Goal: Navigation & Orientation: Find specific page/section

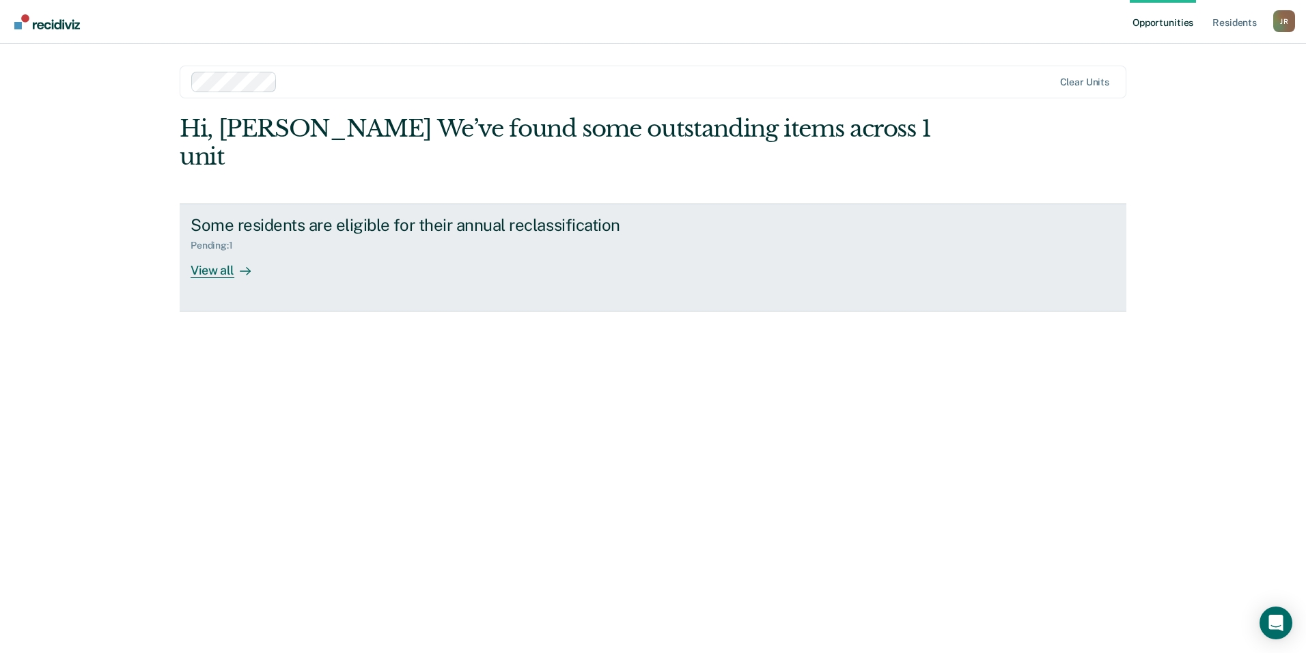
click at [220, 251] on div "View all" at bounding box center [229, 264] width 77 height 27
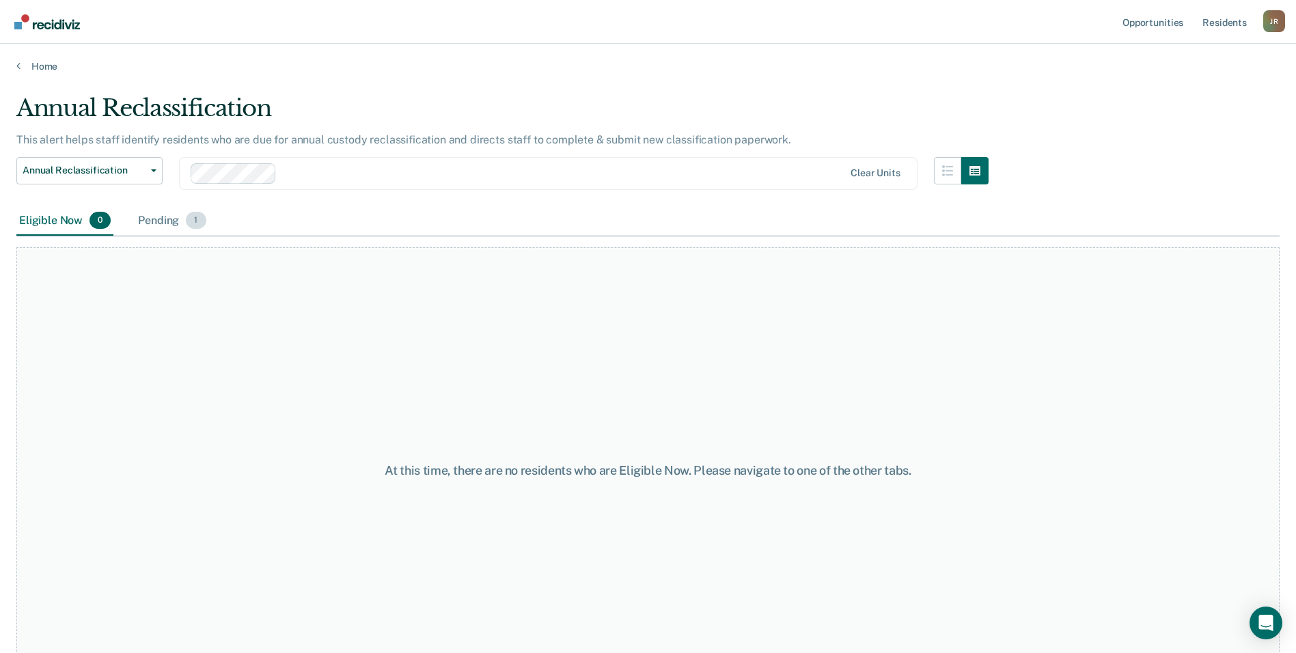
click at [164, 221] on div "Pending 1" at bounding box center [171, 221] width 73 height 30
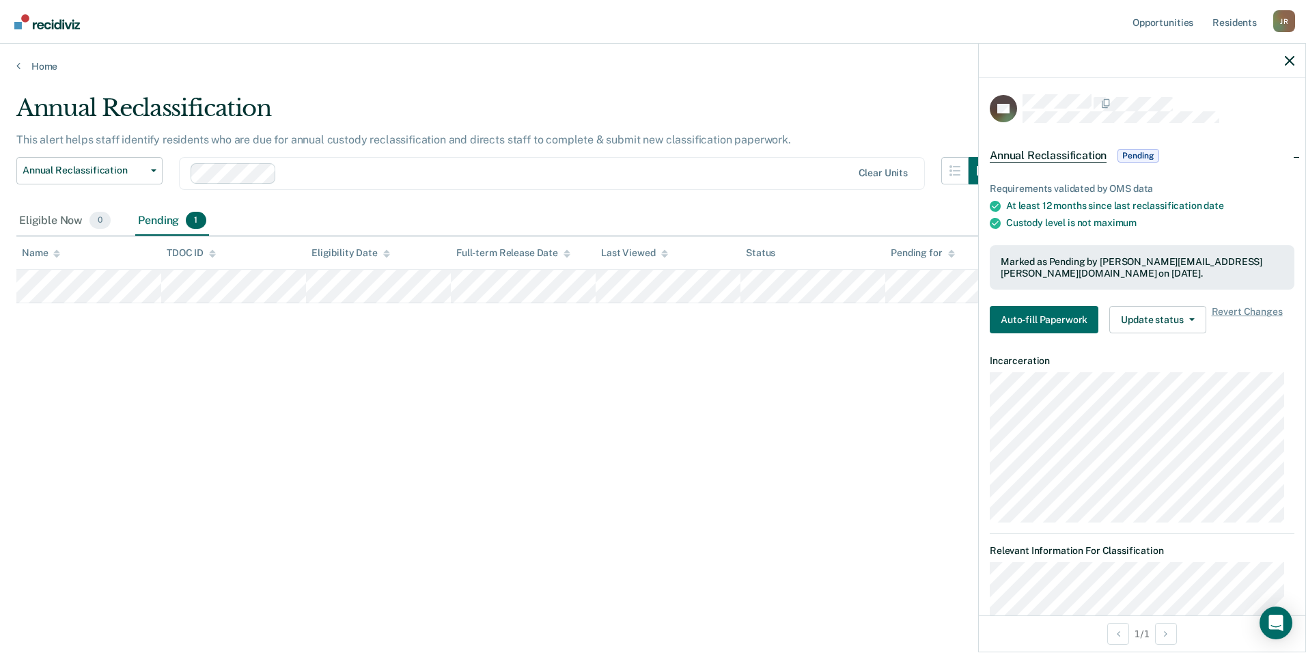
click at [772, 376] on div "Annual Reclassification This alert helps staff identify residents who are due f…" at bounding box center [653, 322] width 1274 height 456
click at [1291, 59] on icon "button" at bounding box center [1290, 61] width 10 height 10
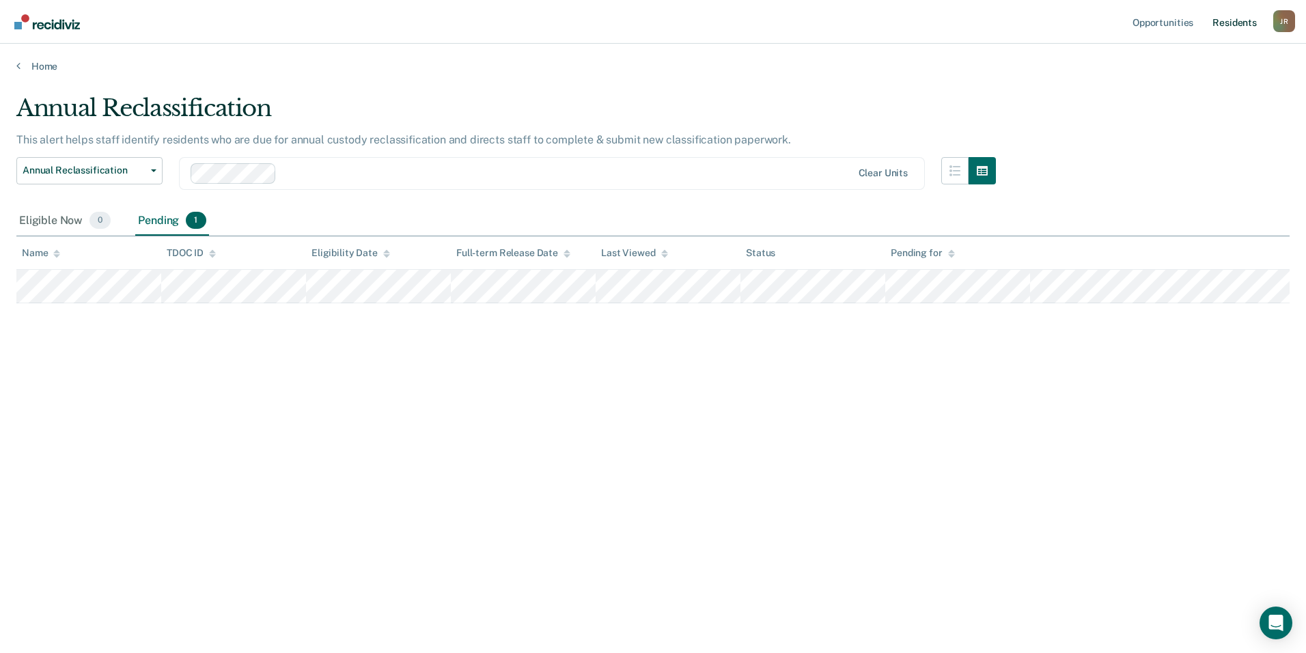
click at [1235, 27] on link "Resident s" at bounding box center [1235, 22] width 50 height 44
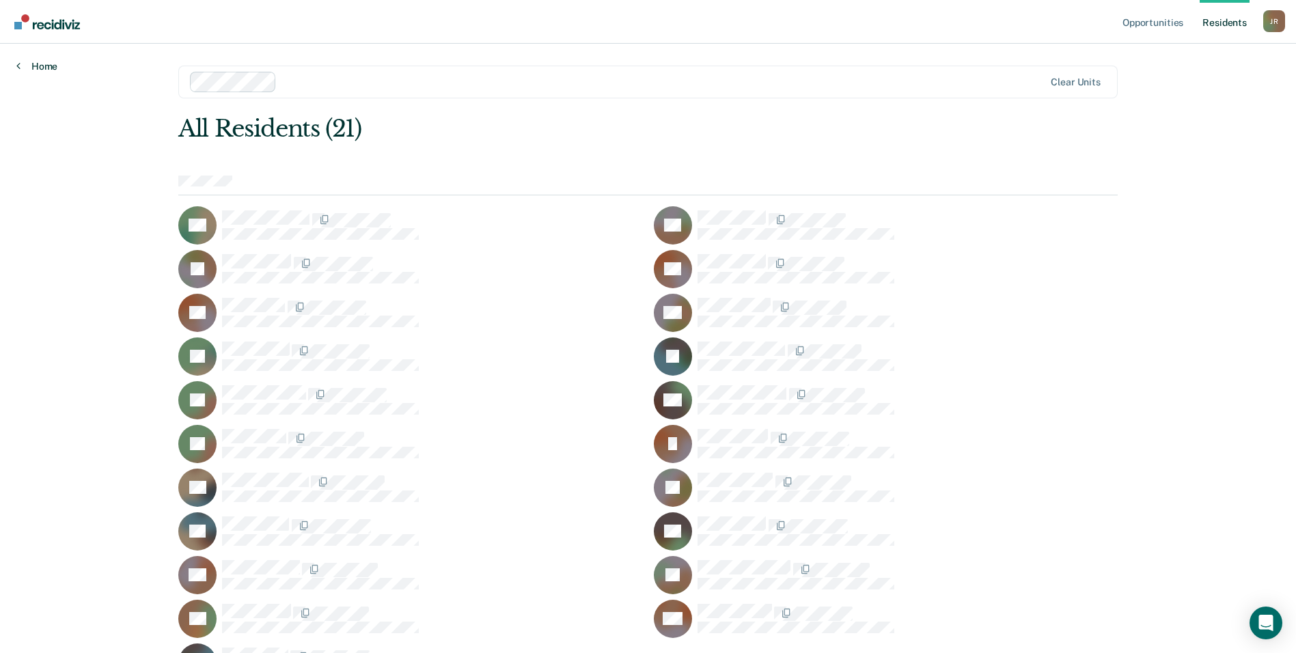
click at [29, 67] on link "Home" at bounding box center [36, 66] width 41 height 12
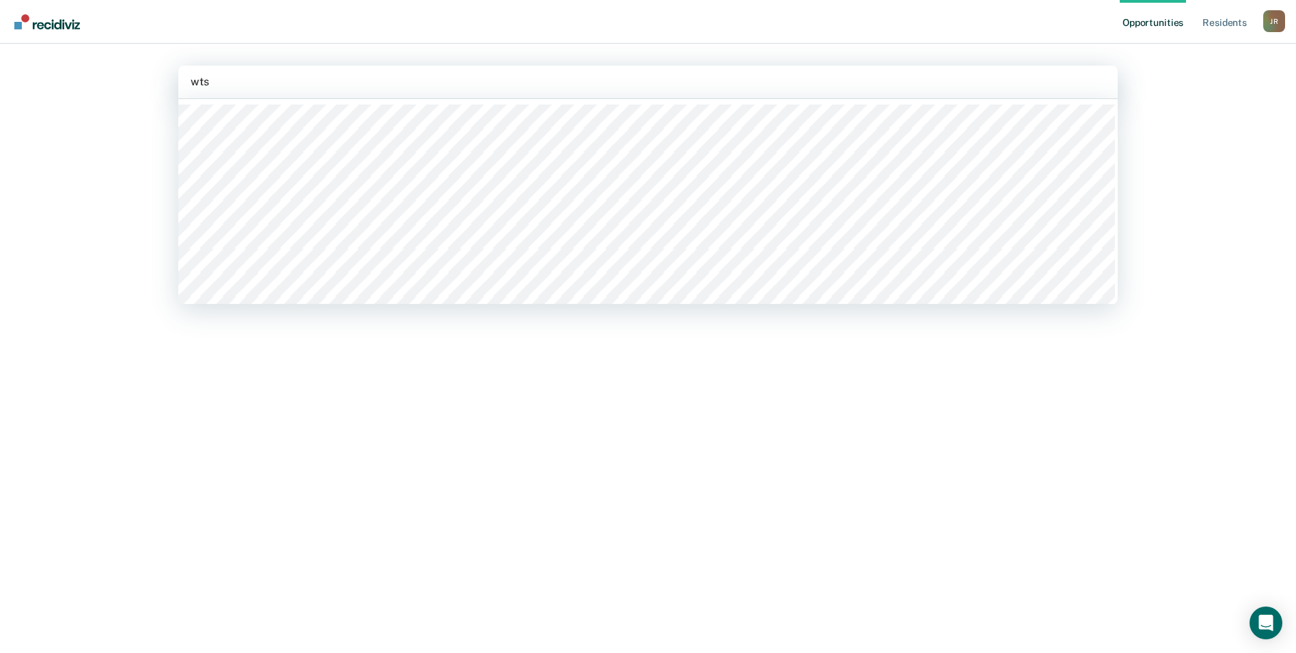
type input "wtsp"
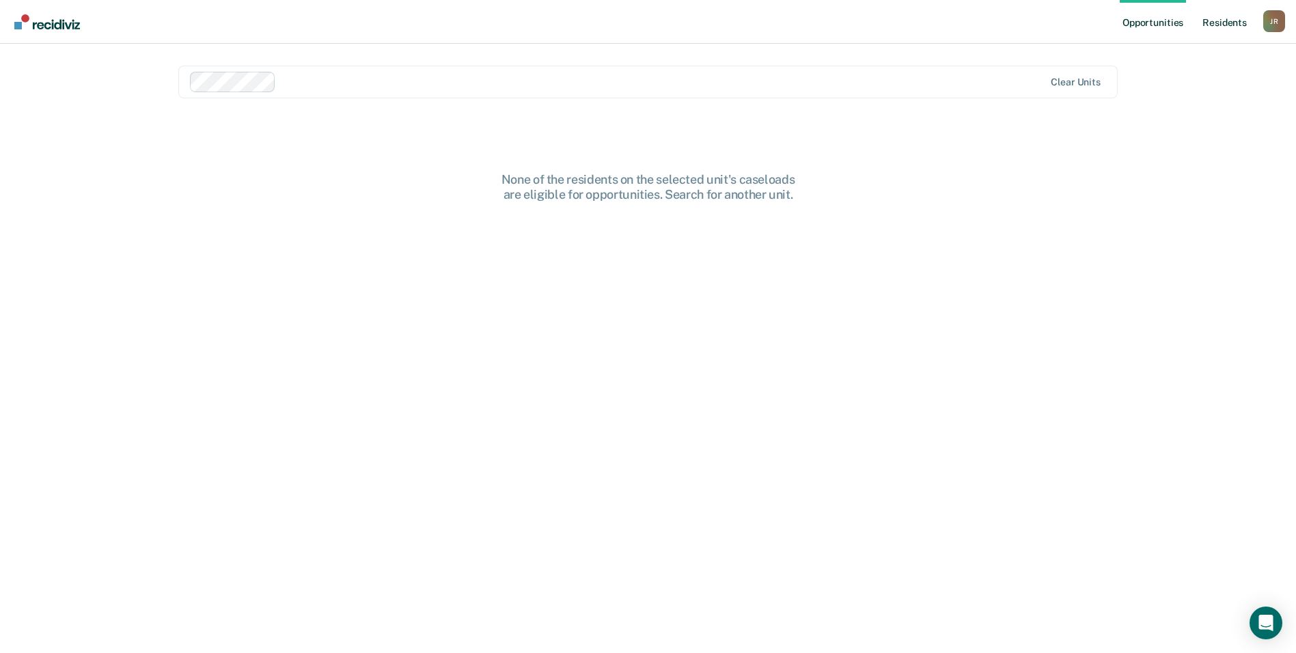
click at [1231, 17] on link "Resident s" at bounding box center [1225, 22] width 50 height 44
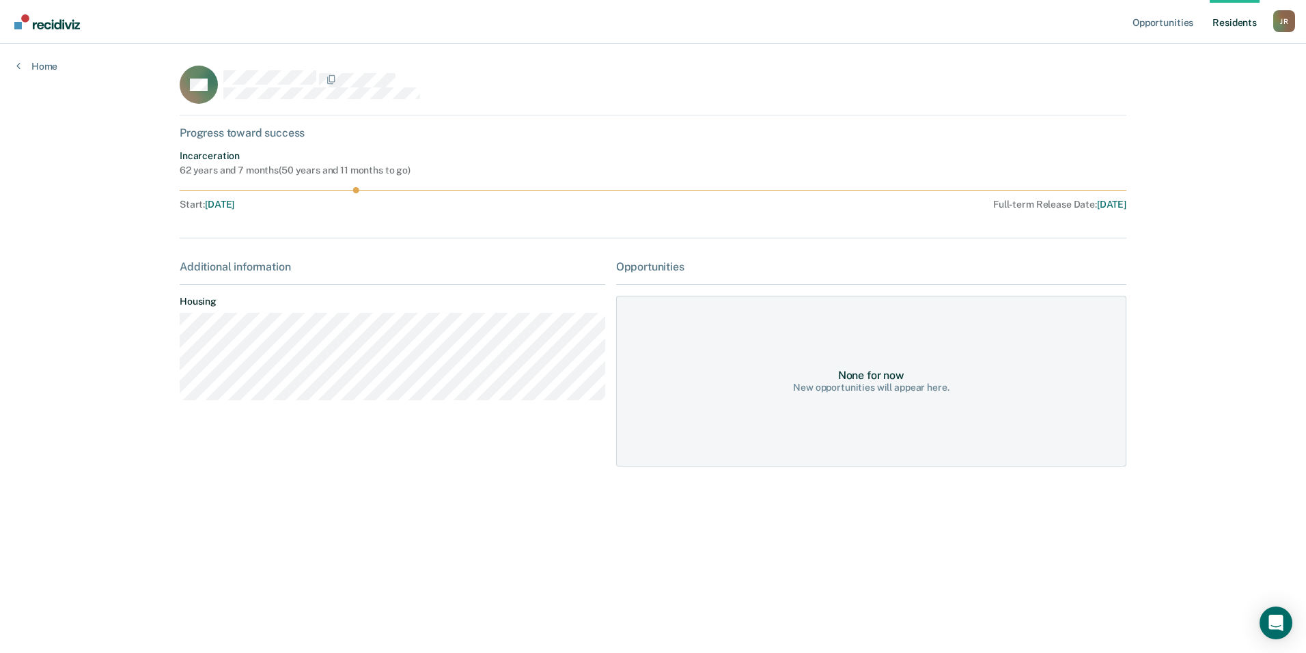
click at [227, 205] on span "[DATE]" at bounding box center [219, 204] width 29 height 11
click at [358, 192] on circle at bounding box center [356, 190] width 6 height 6
click at [936, 398] on div "None for now New opportunities will appear here." at bounding box center [871, 381] width 510 height 171
click at [1223, 28] on link "Resident s" at bounding box center [1235, 22] width 50 height 44
click at [1274, 25] on div "J R" at bounding box center [1285, 21] width 22 height 22
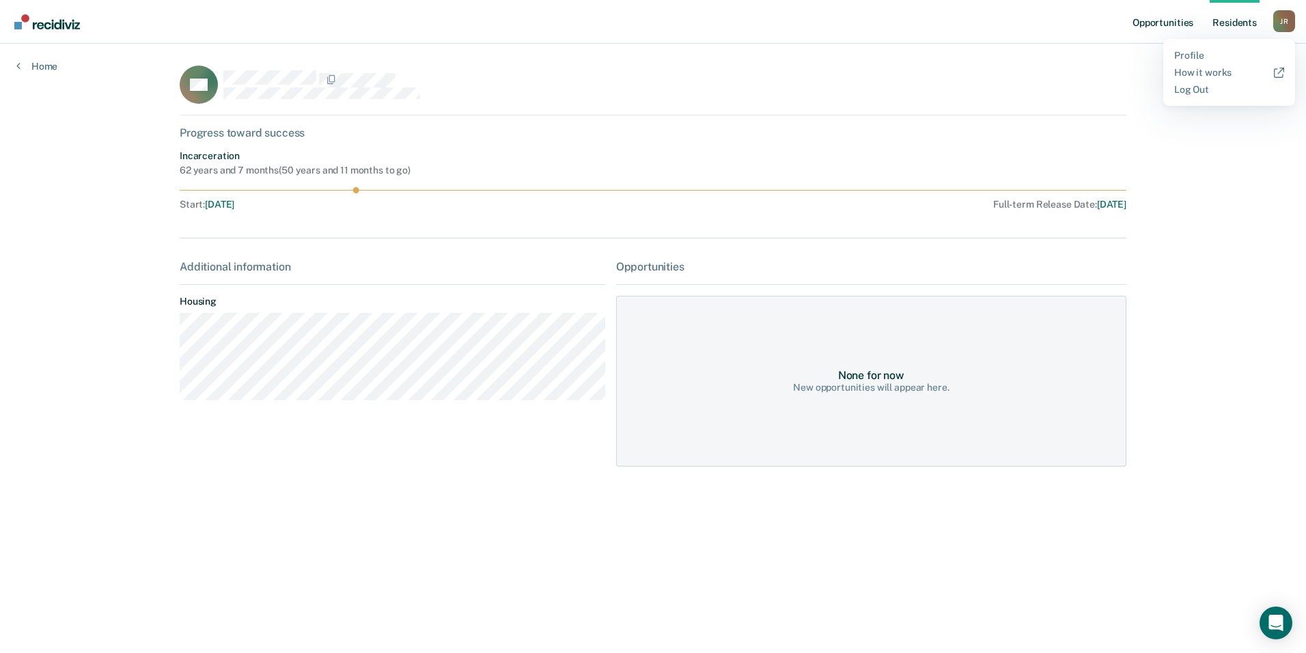
click at [1177, 25] on link "Opportunities" at bounding box center [1163, 22] width 66 height 44
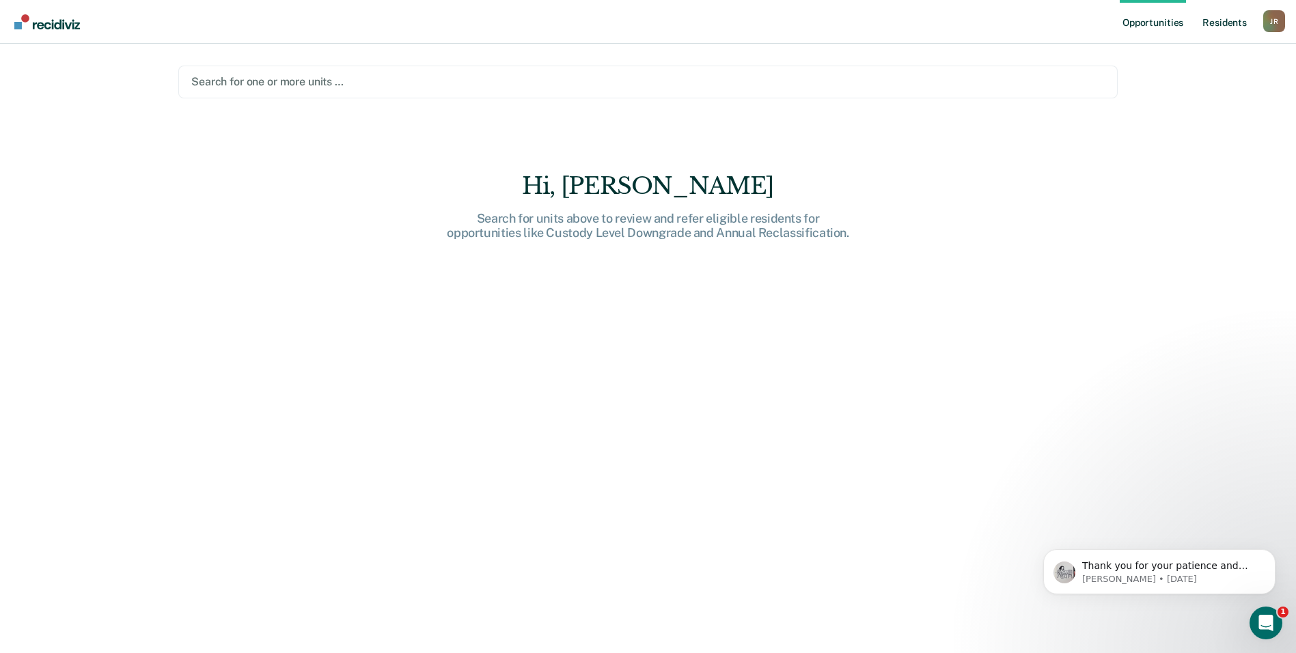
click at [1229, 20] on link "Resident s" at bounding box center [1225, 22] width 50 height 44
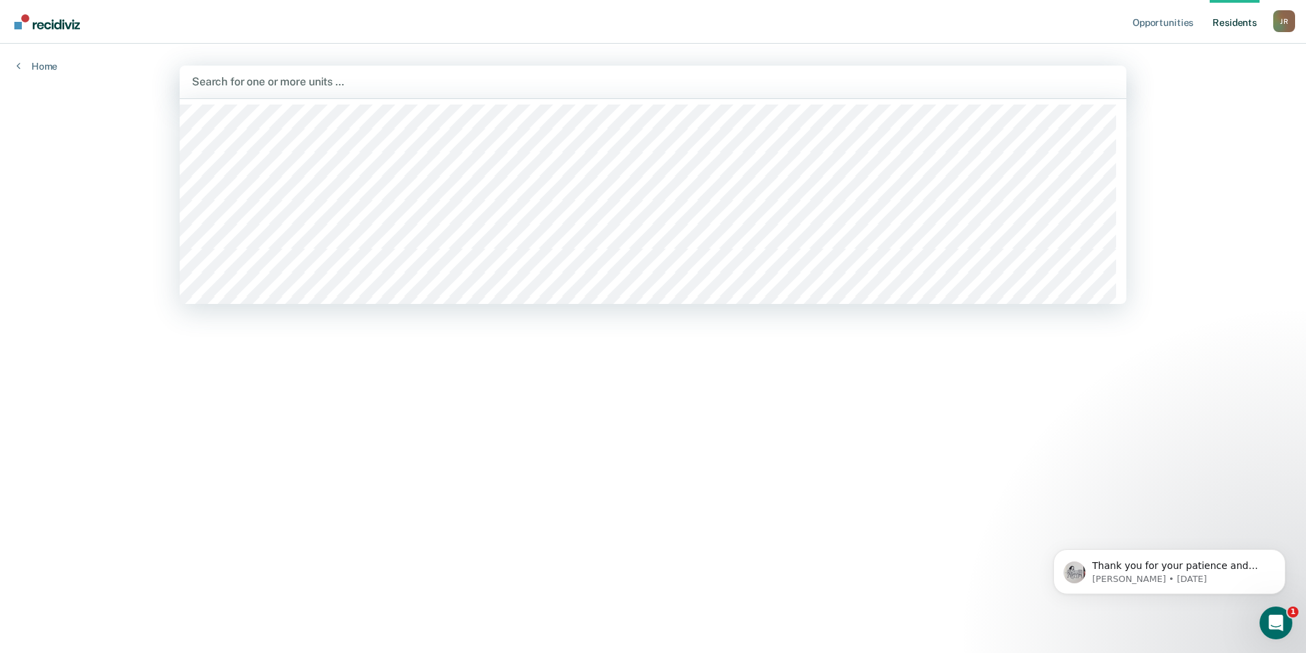
click at [261, 76] on div at bounding box center [653, 82] width 922 height 16
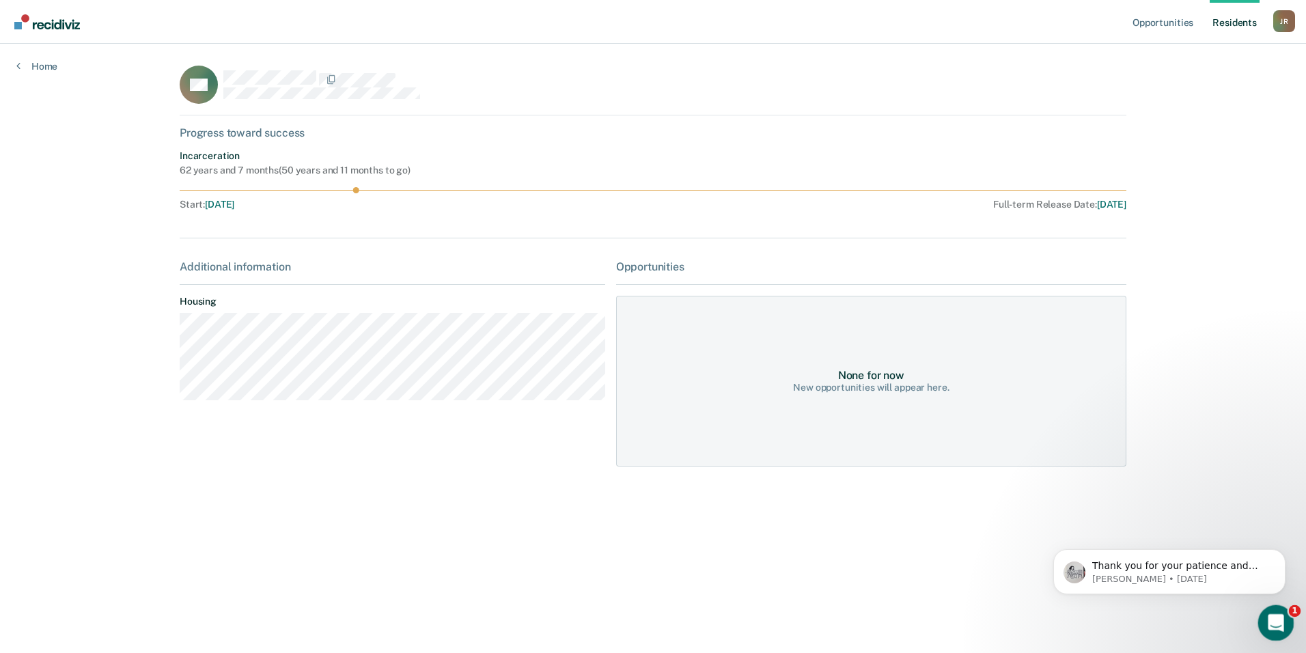
click at [1286, 628] on div "Open Intercom Messenger" at bounding box center [1274, 621] width 45 height 45
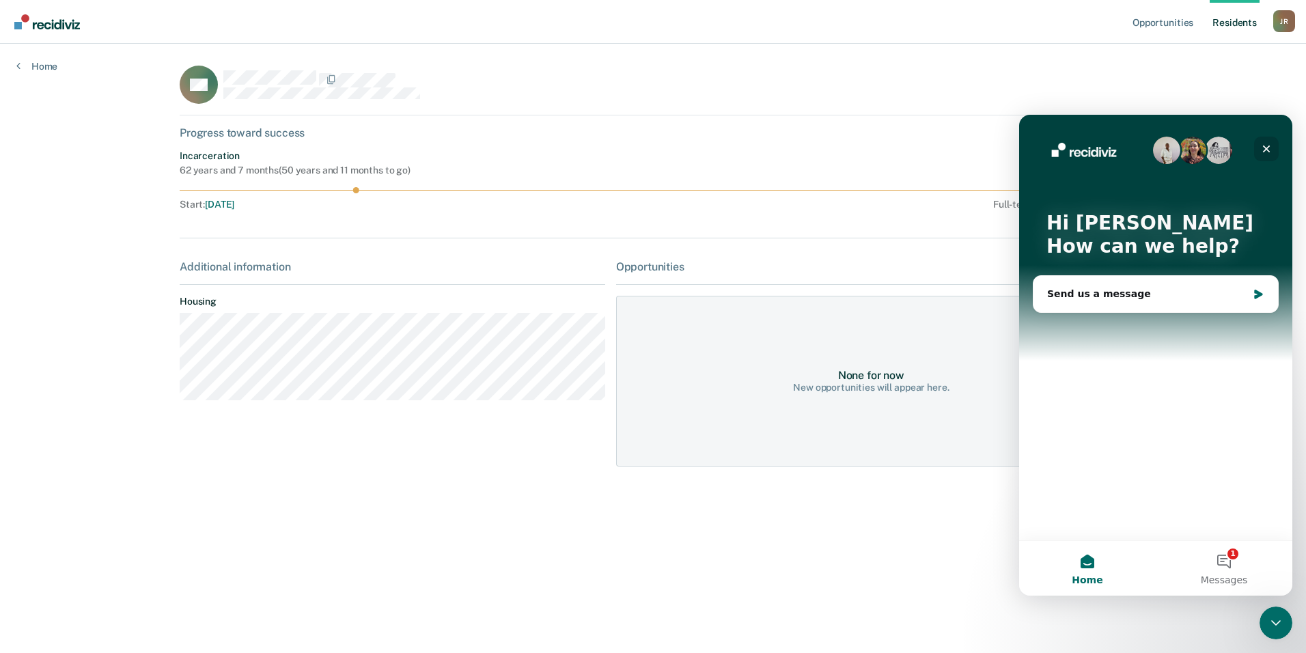
click at [1269, 148] on icon "Close" at bounding box center [1266, 148] width 11 height 11
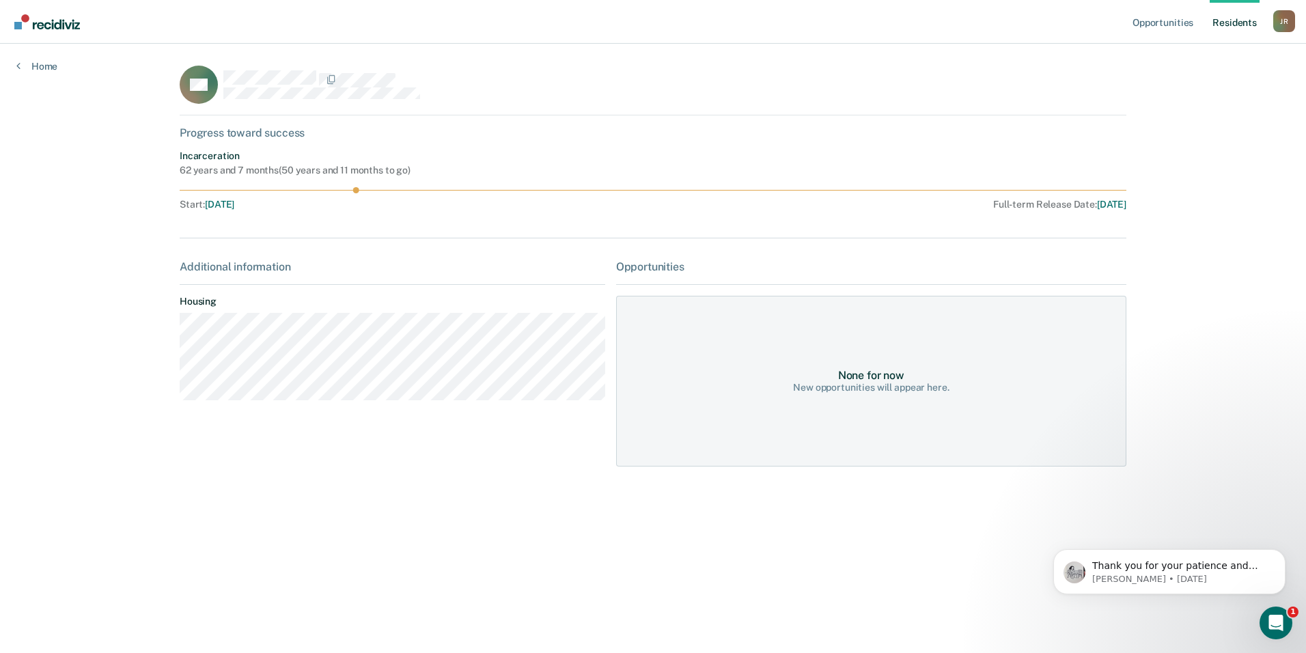
click at [1246, 18] on link "Resident s" at bounding box center [1235, 22] width 50 height 44
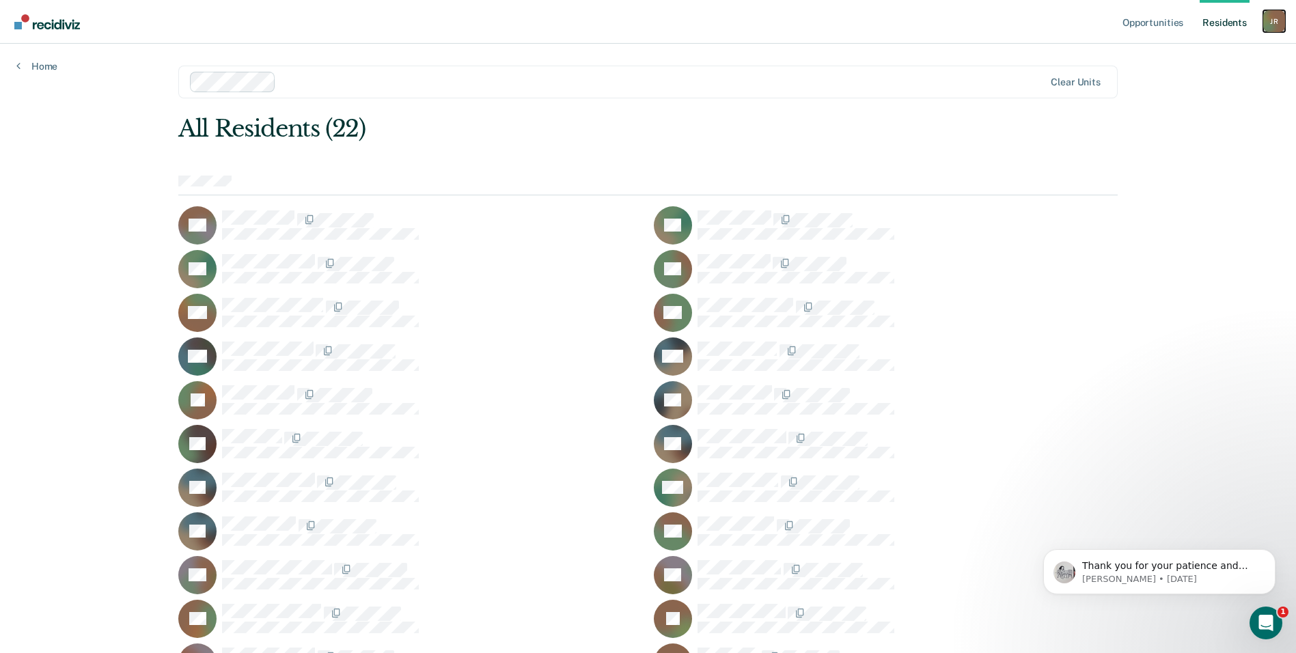
click at [1280, 26] on div "J R" at bounding box center [1274, 21] width 22 height 22
click at [1221, 76] on link "How it works" at bounding box center [1219, 73] width 110 height 12
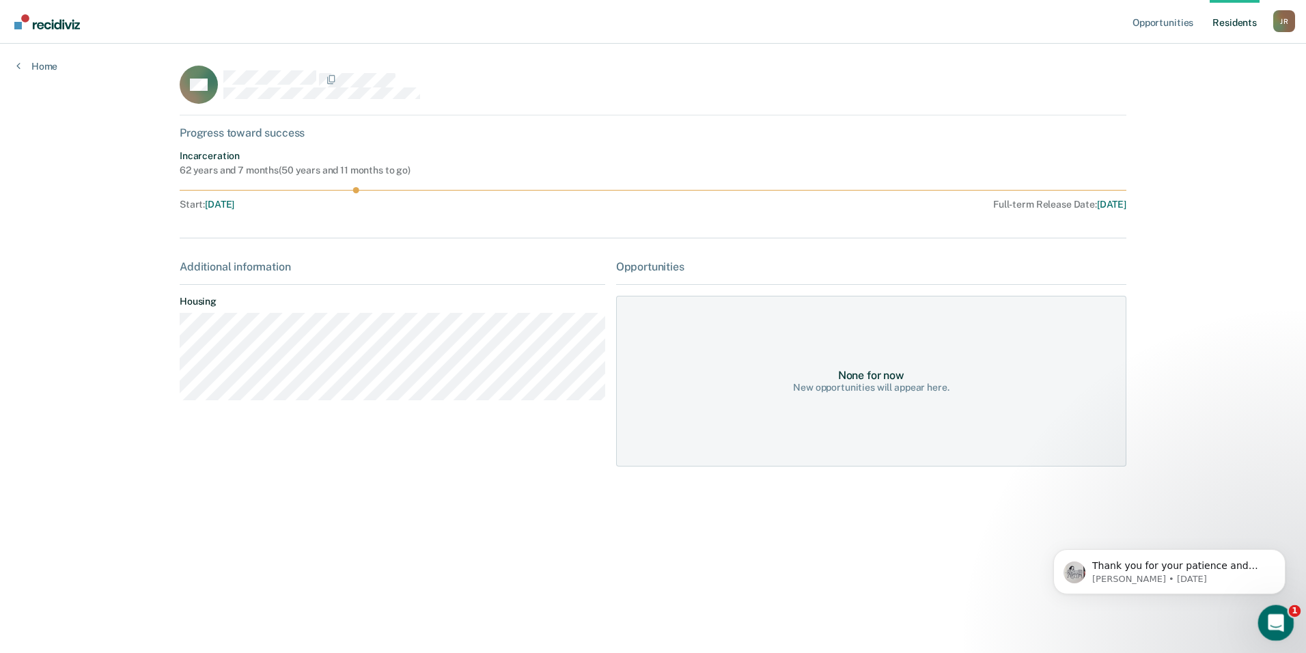
click at [1259, 626] on div "Open Intercom Messenger" at bounding box center [1274, 621] width 45 height 45
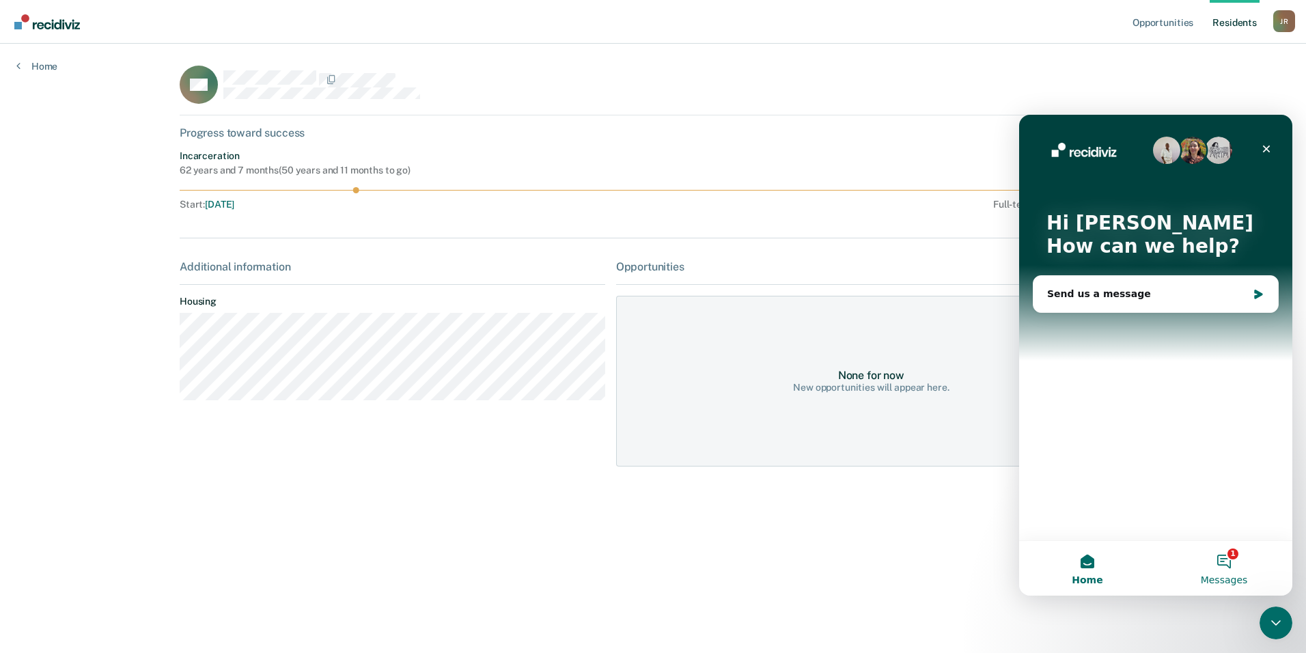
click at [1223, 560] on button "1 Messages" at bounding box center [1224, 568] width 137 height 55
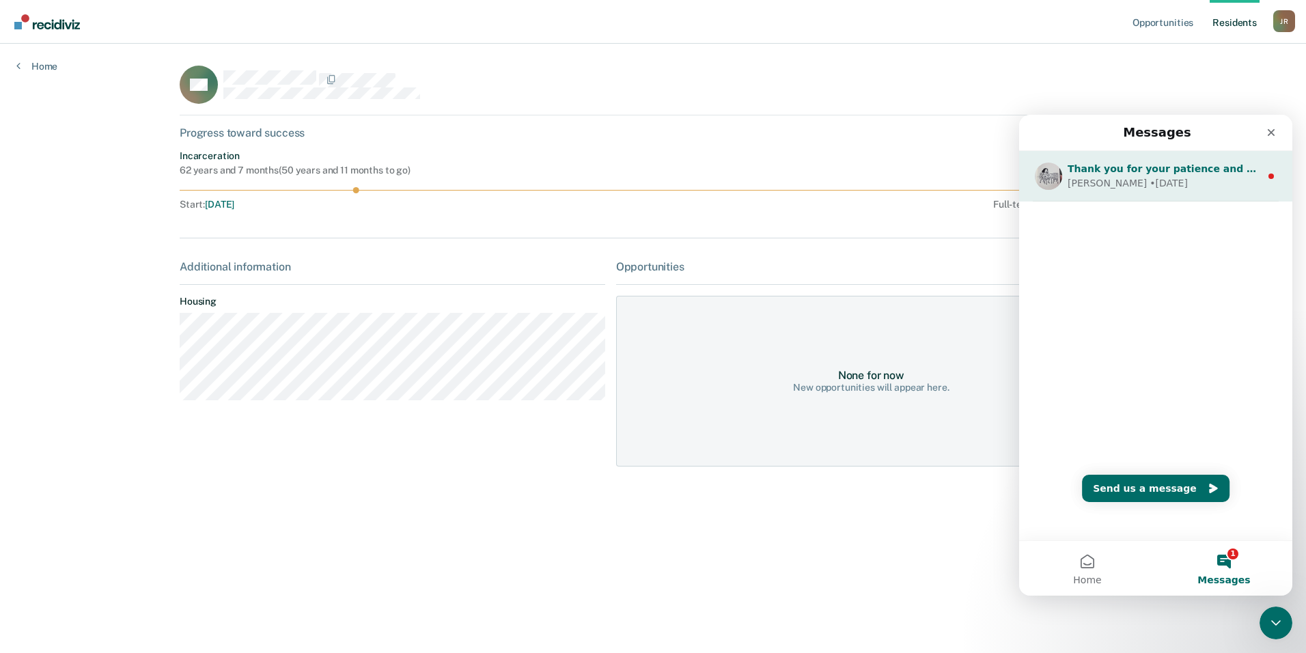
click at [1209, 182] on div "Kim • 4w ago" at bounding box center [1164, 183] width 193 height 14
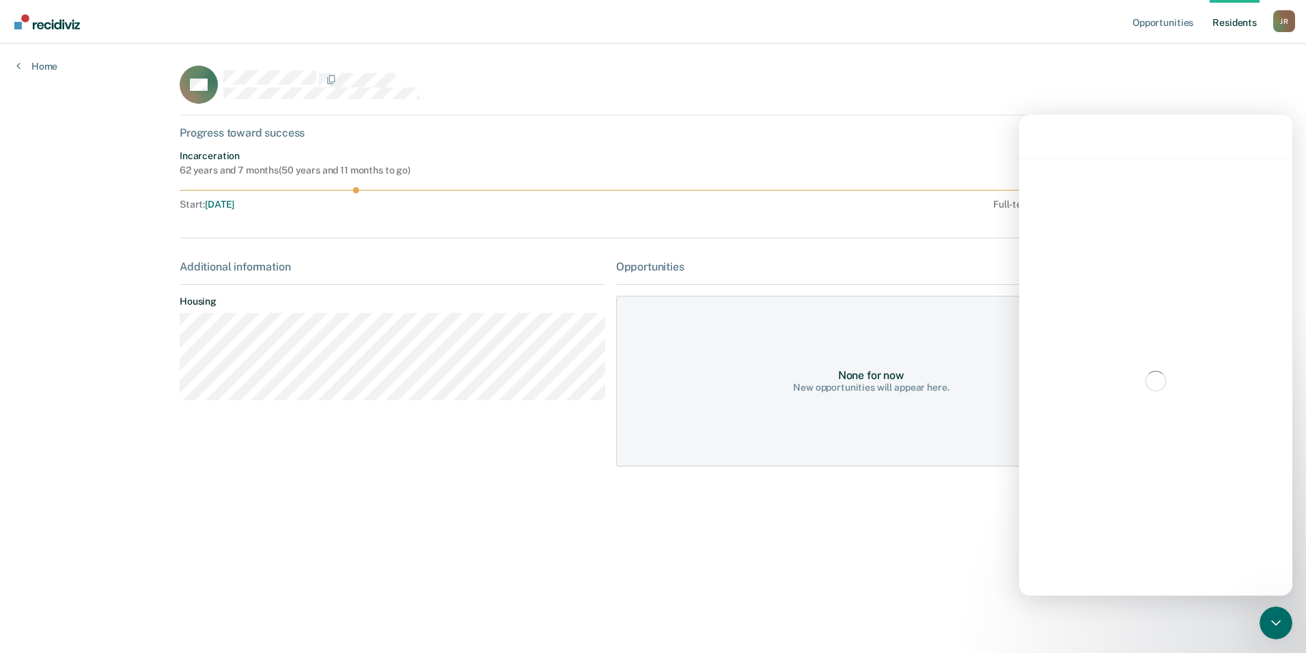
scroll to position [41, 0]
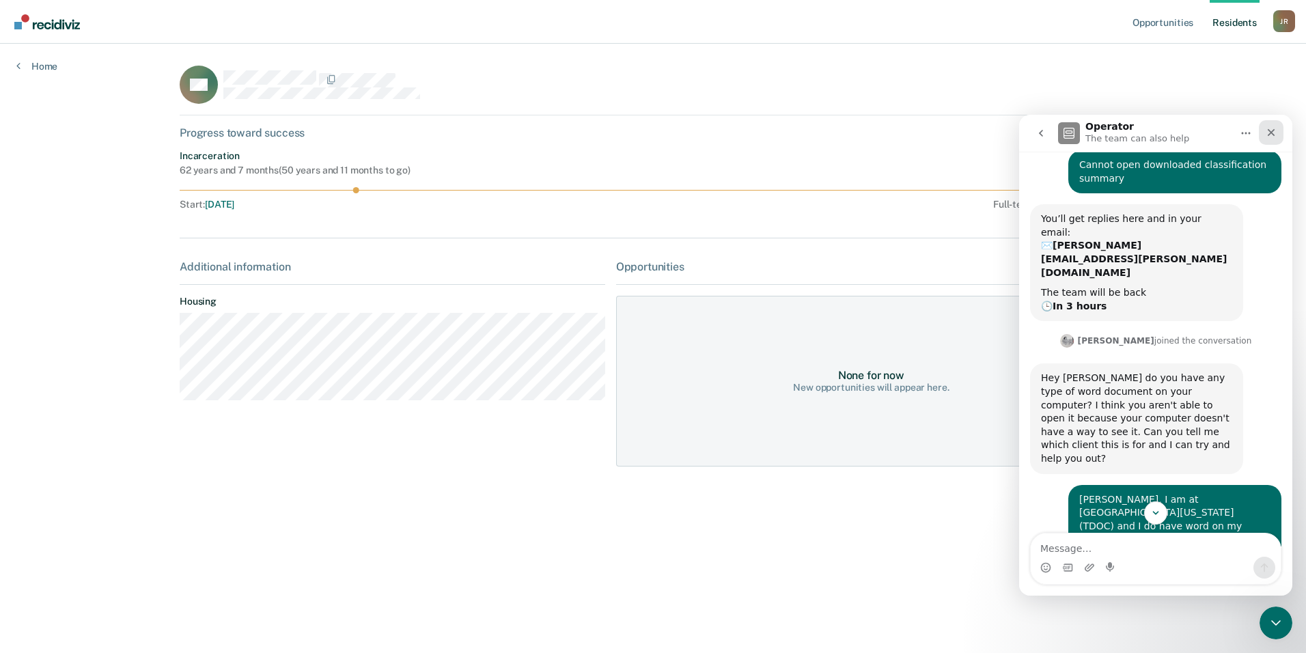
click at [1269, 137] on icon "Close" at bounding box center [1271, 132] width 11 height 11
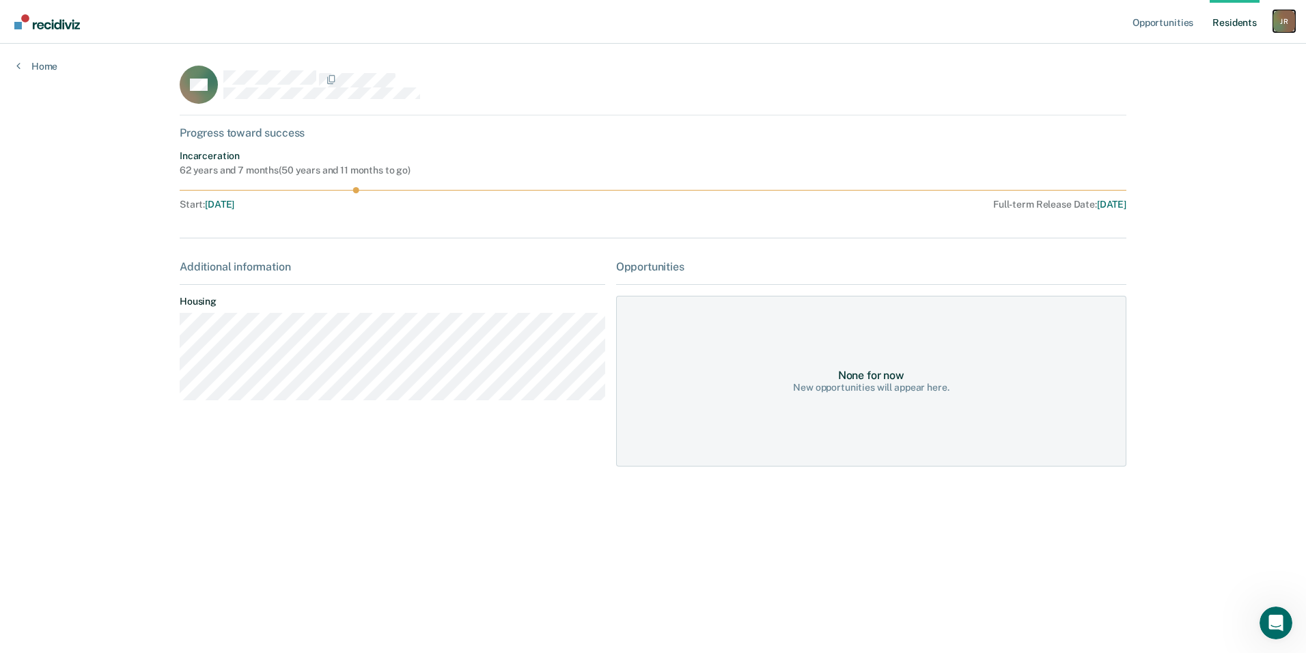
click at [1287, 14] on div "J R" at bounding box center [1285, 21] width 22 height 22
click at [1196, 54] on link "Profile" at bounding box center [1229, 56] width 110 height 12
